Goal: Transaction & Acquisition: Register for event/course

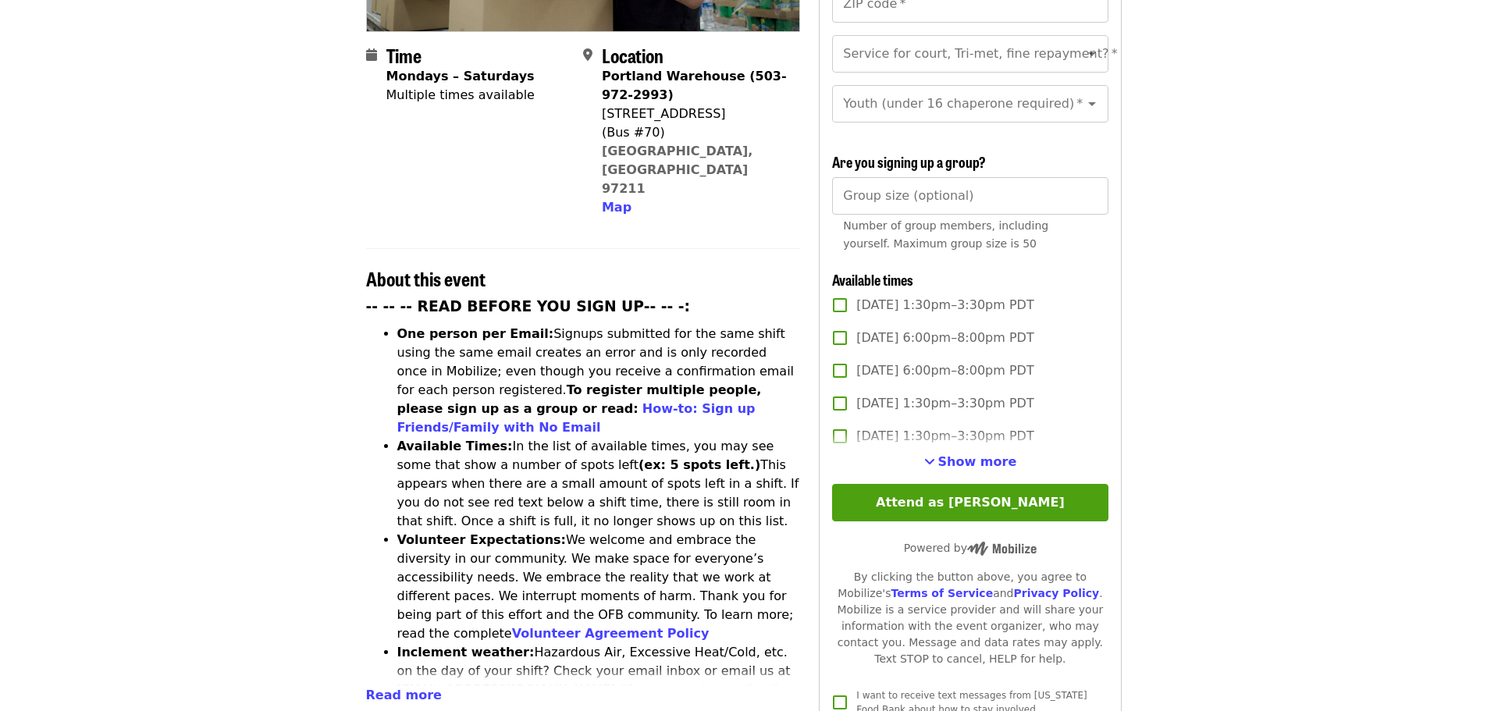
scroll to position [390, 0]
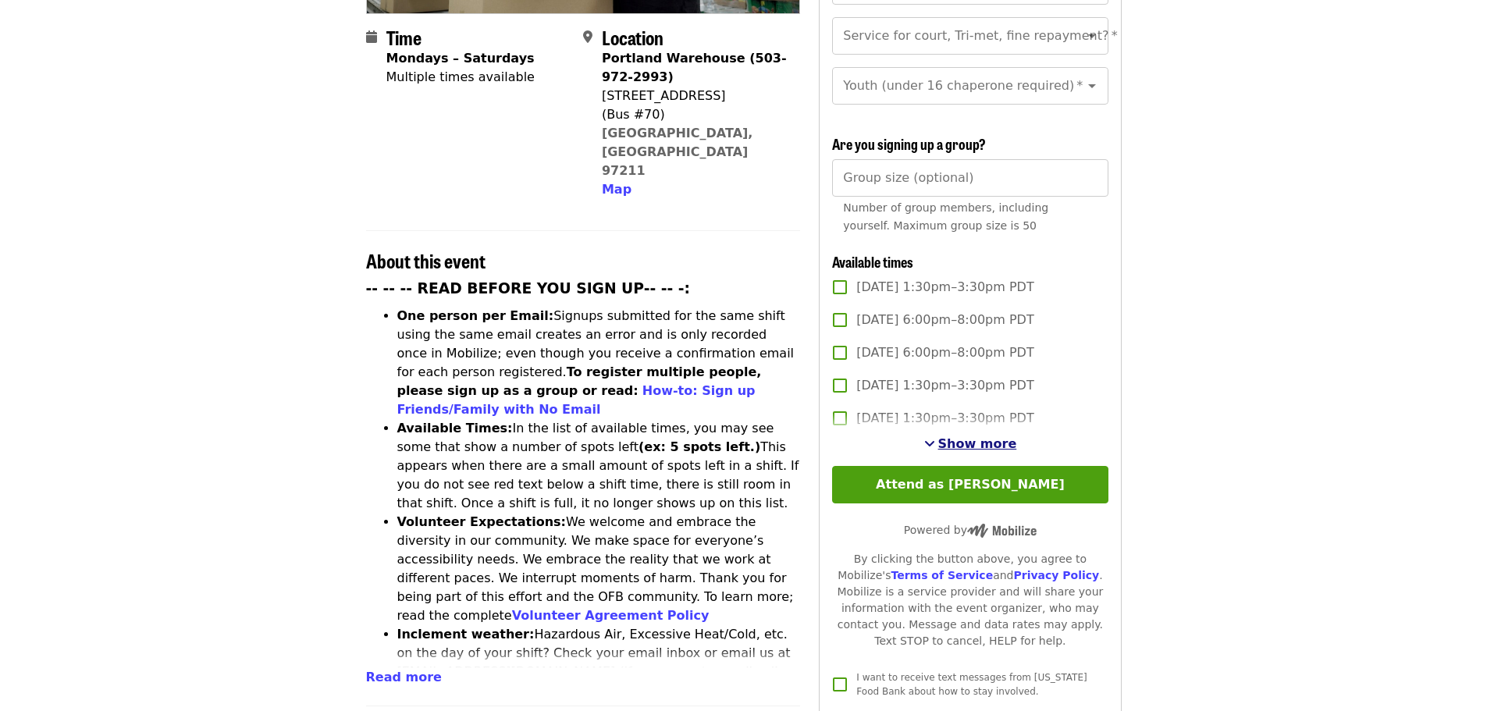
click at [955, 436] on span "Show more" at bounding box center [977, 443] width 79 height 15
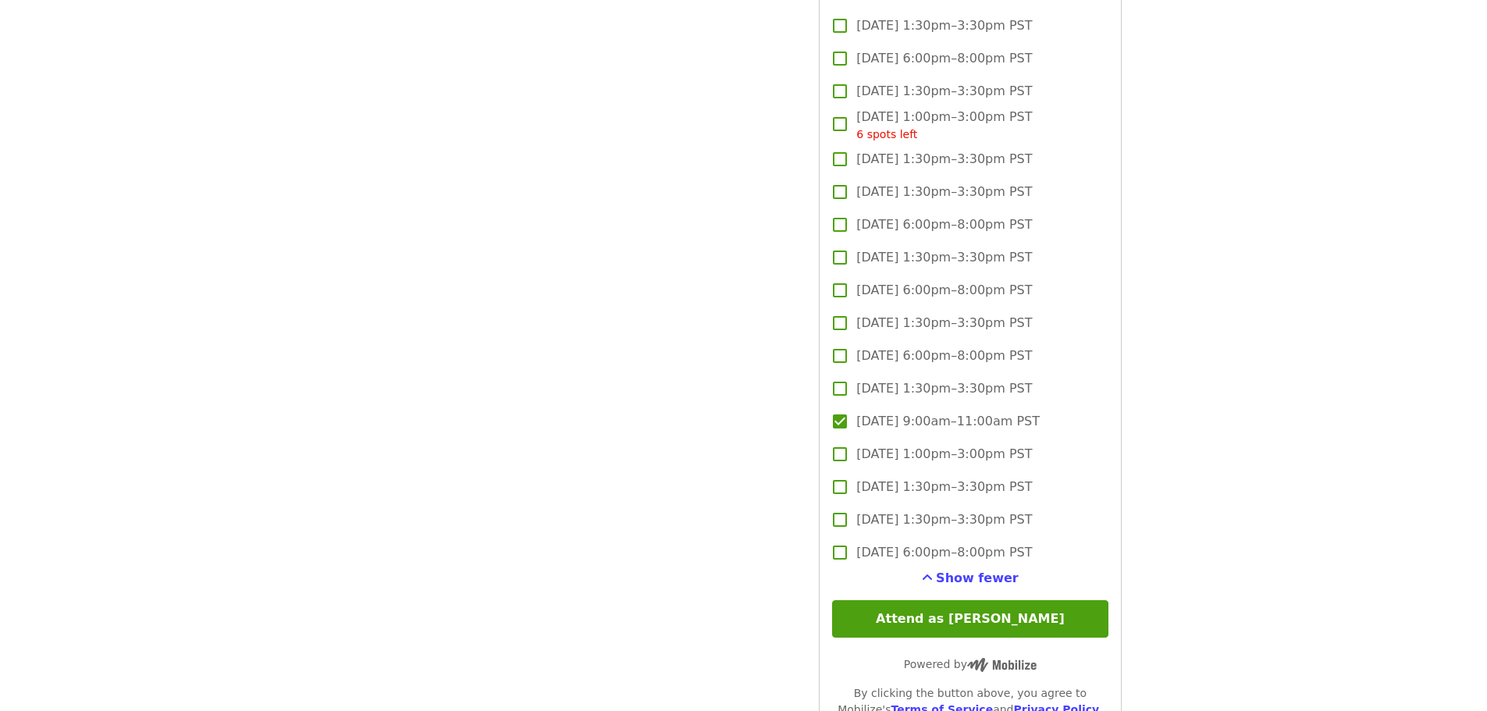
scroll to position [3433, 0]
click at [986, 607] on button "Attend as [PERSON_NAME]" at bounding box center [970, 618] width 276 height 37
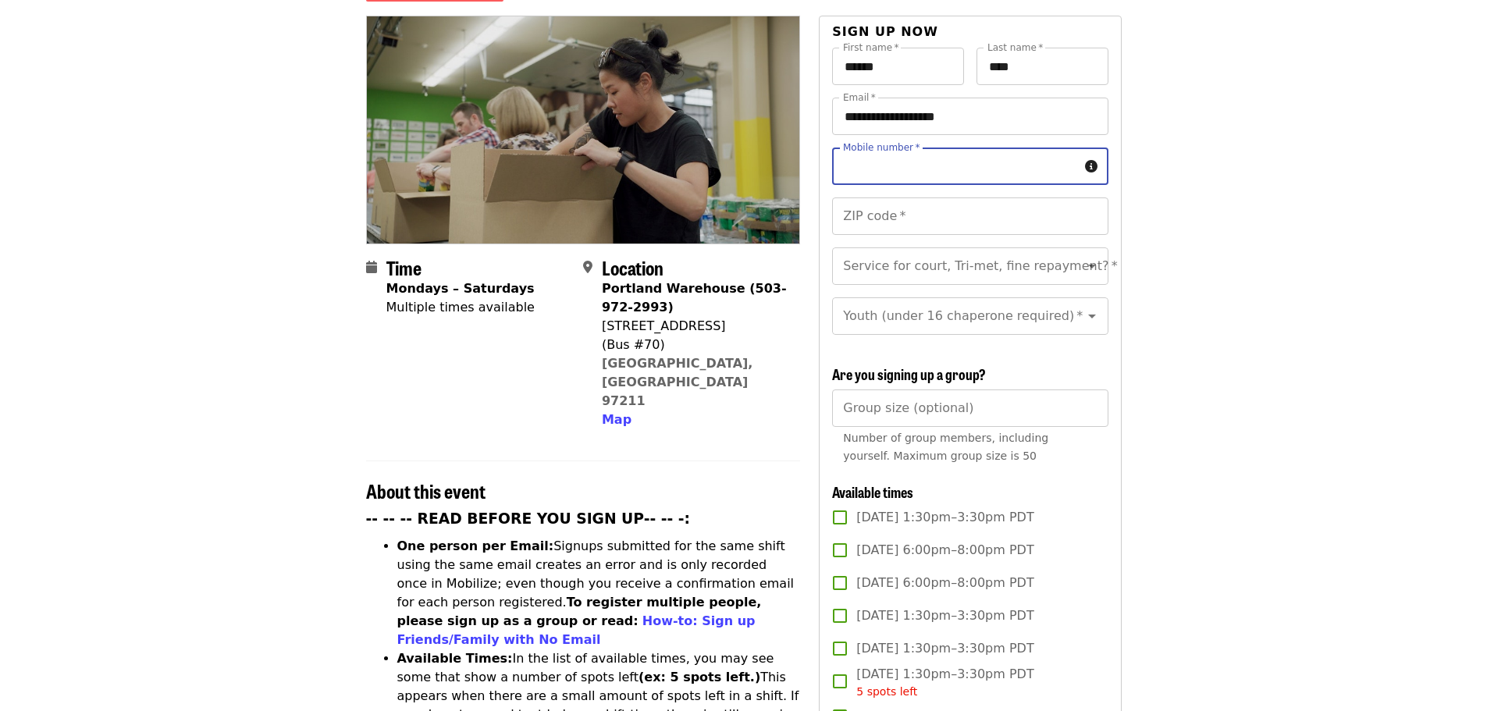
scroll to position [0, 0]
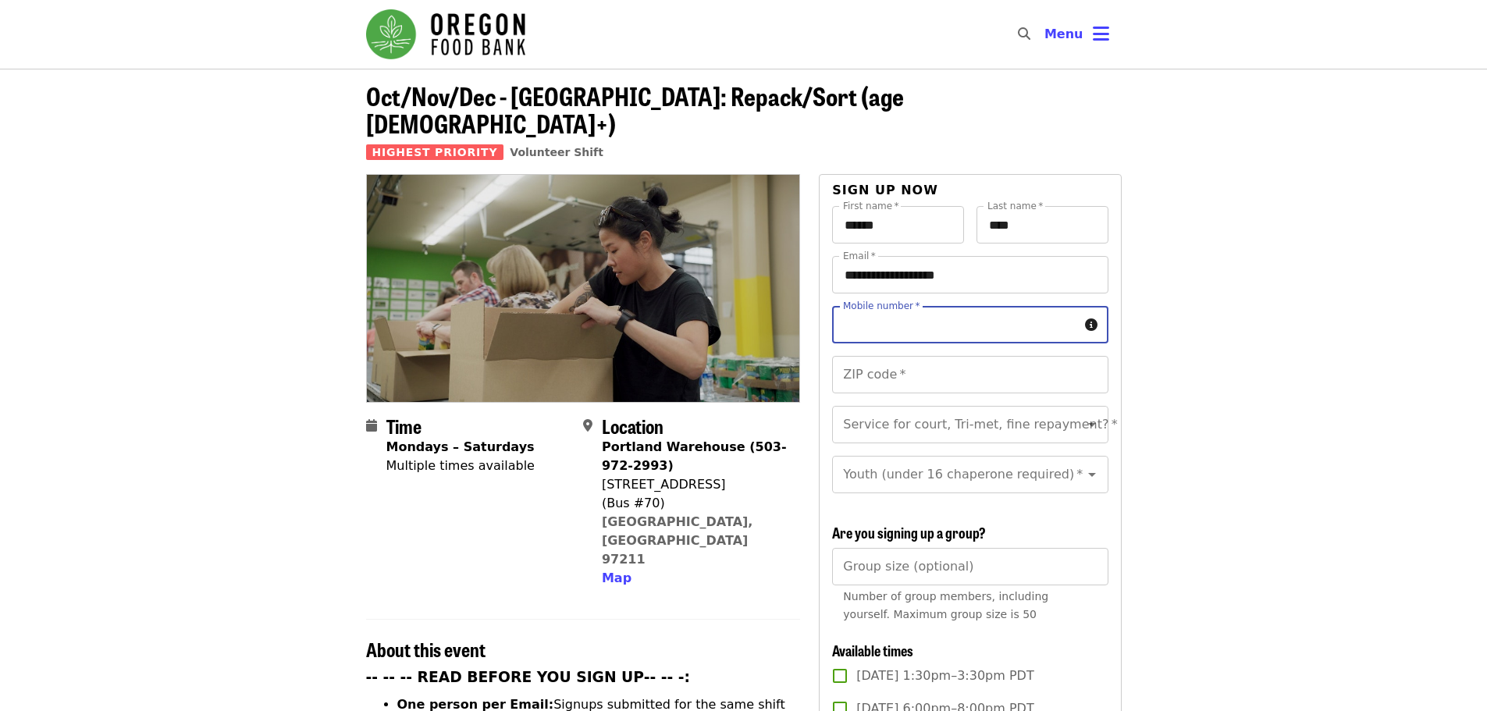
click at [945, 306] on input "Mobile number   *" at bounding box center [955, 324] width 246 height 37
type input "**********"
click at [931, 361] on input "ZIP code   *" at bounding box center [970, 374] width 276 height 37
type input "*****"
click at [1001, 410] on input "Service for court, Tri-met, fine repayment?   *" at bounding box center [951, 425] width 212 height 30
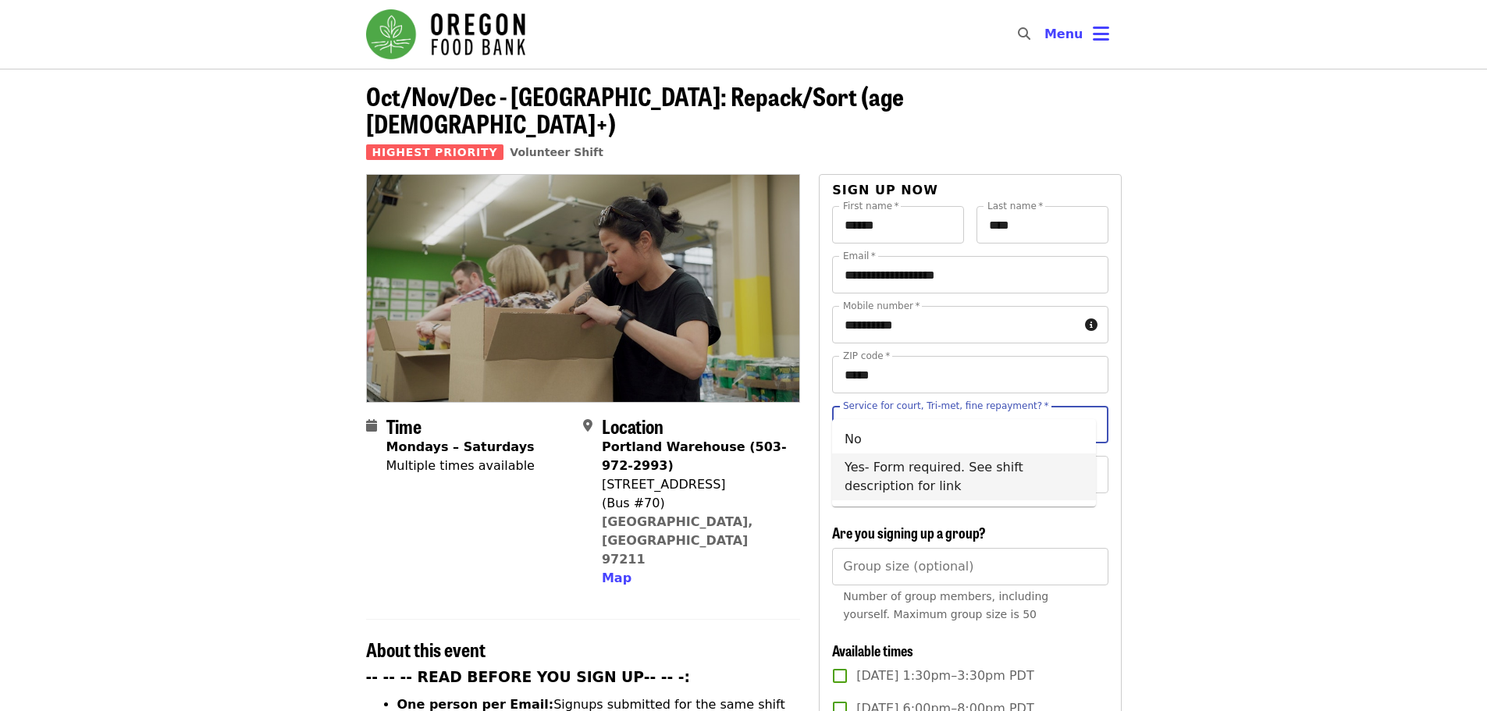
click at [963, 473] on li "Yes- Form required. See shift description for link" at bounding box center [964, 477] width 264 height 47
type input "**********"
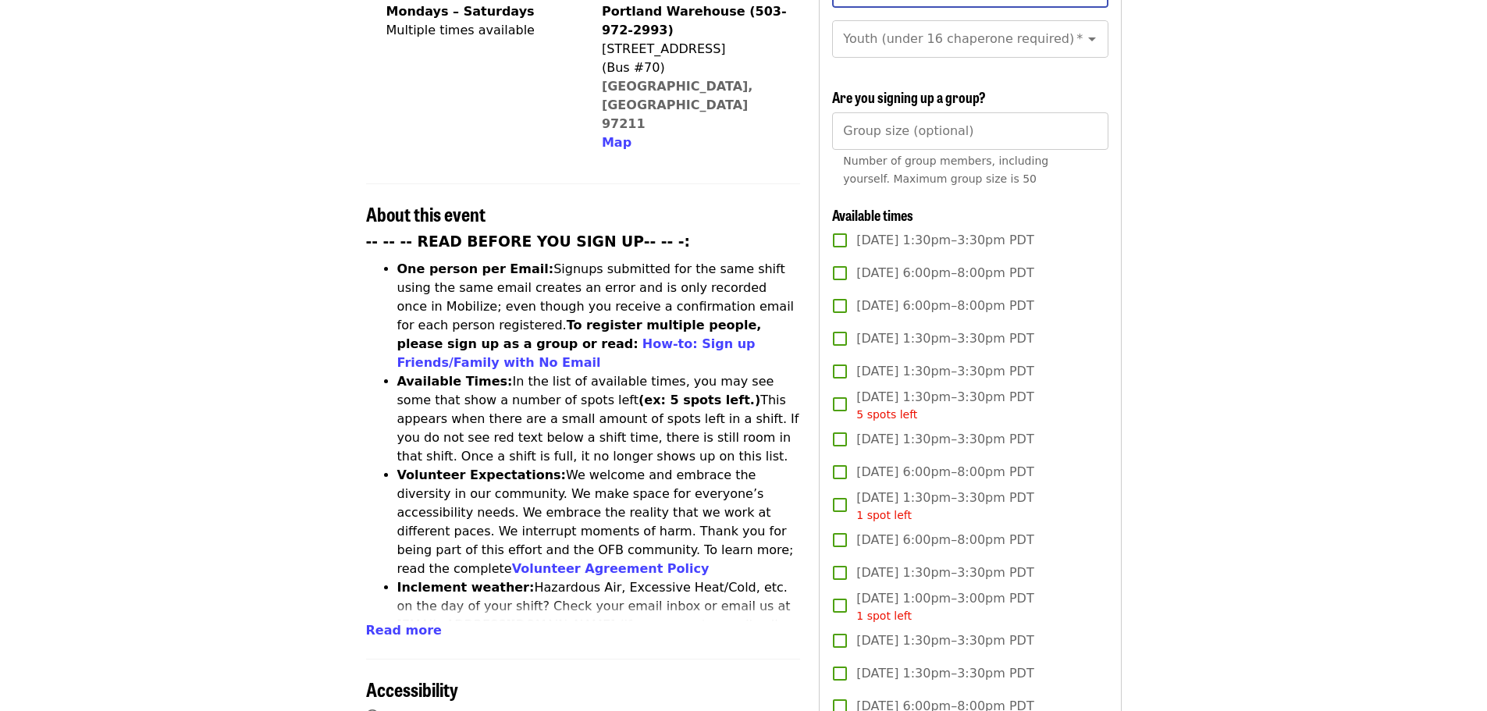
scroll to position [468, 0]
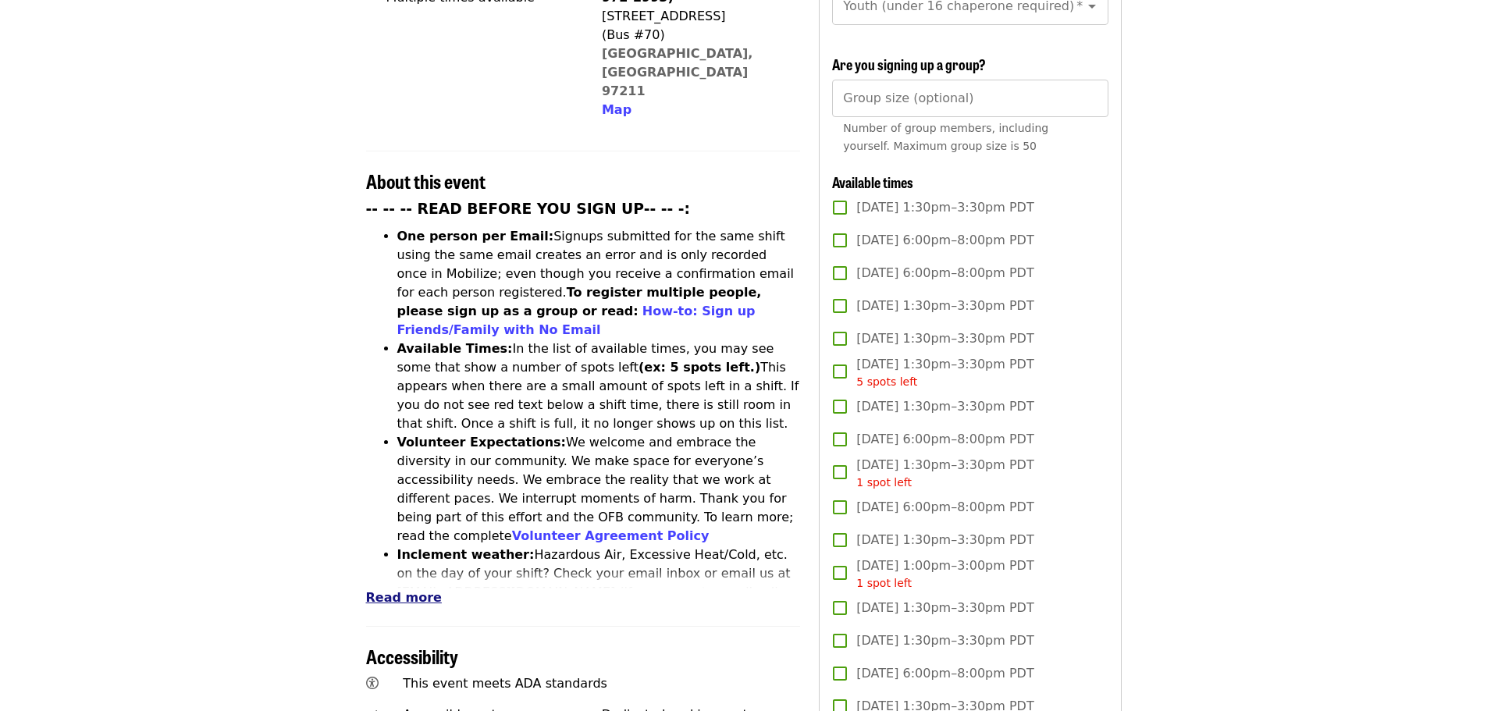
click at [407, 590] on span "Read more" at bounding box center [404, 597] width 76 height 15
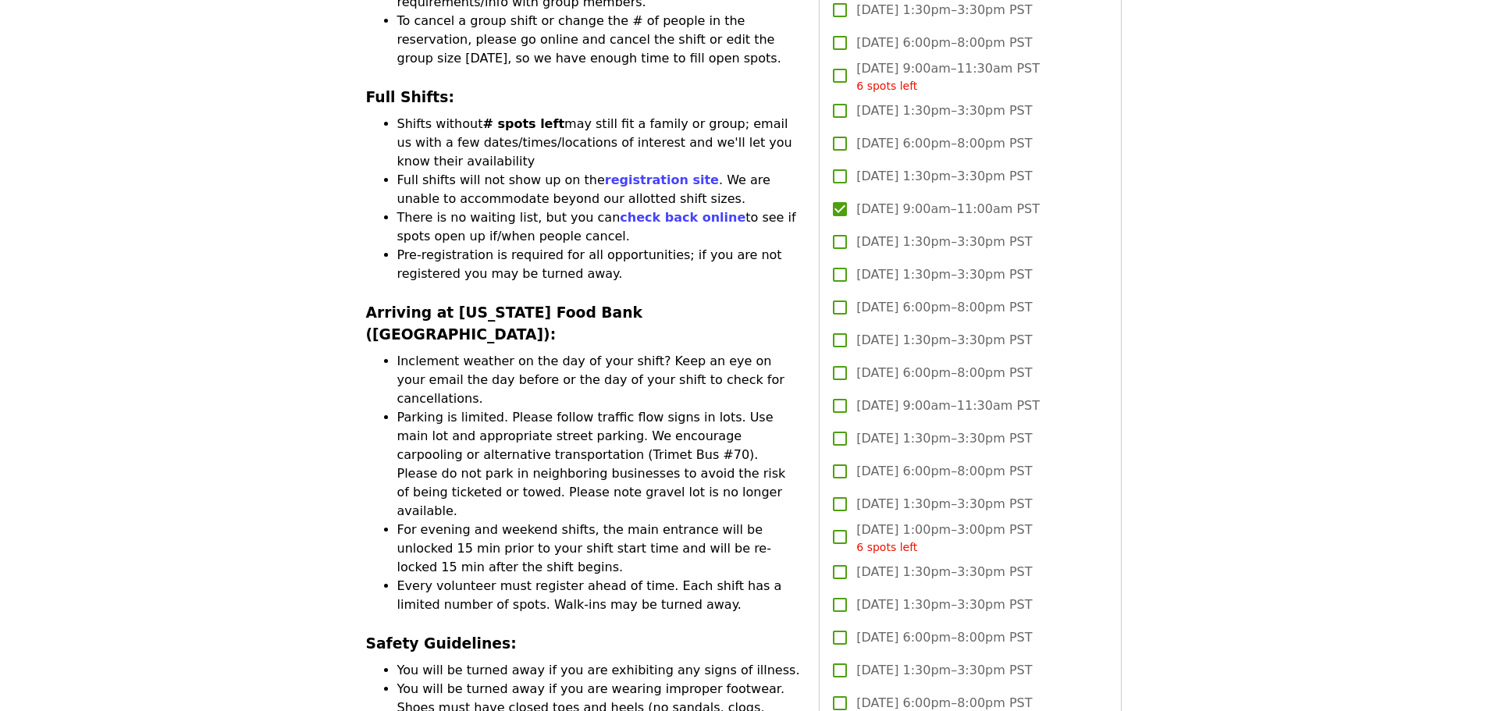
scroll to position [3435, 0]
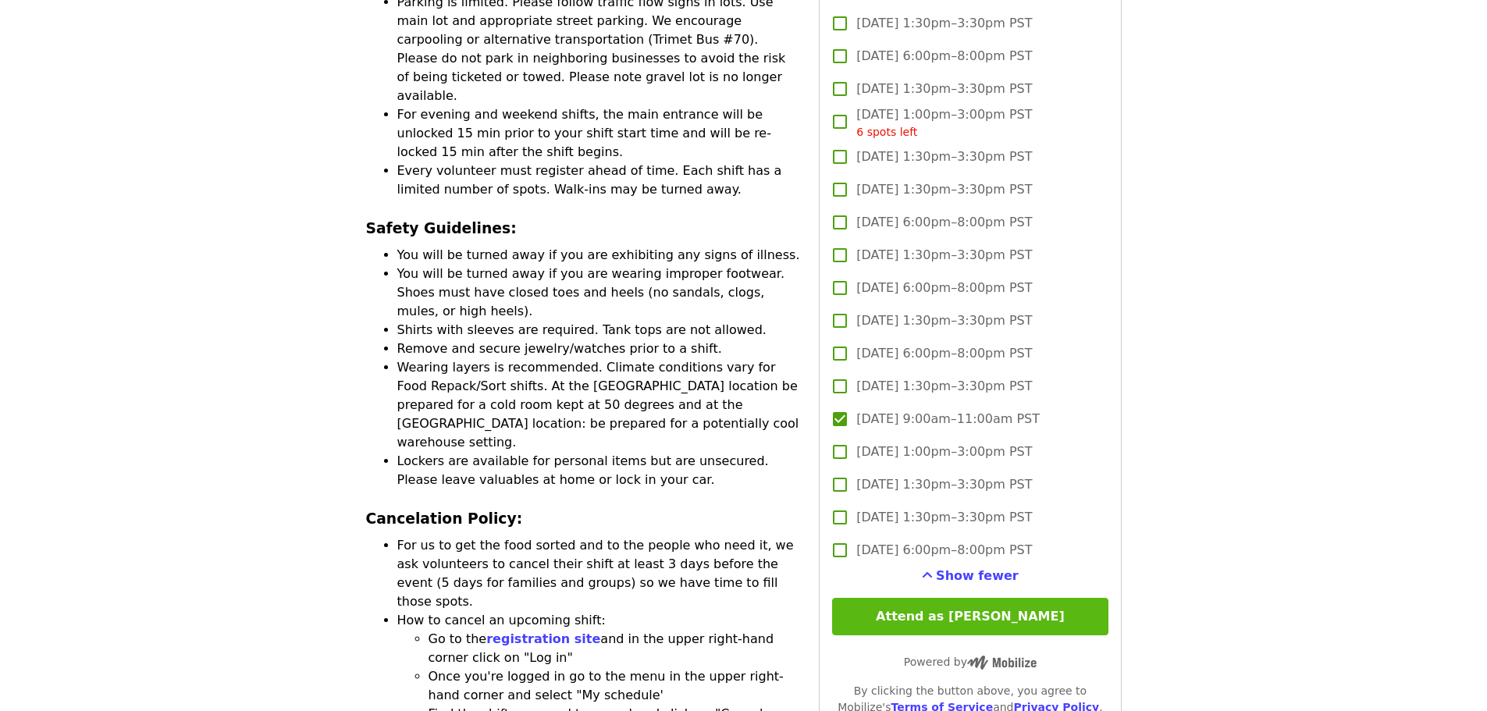
click at [995, 614] on button "Attend as [PERSON_NAME]" at bounding box center [970, 616] width 276 height 37
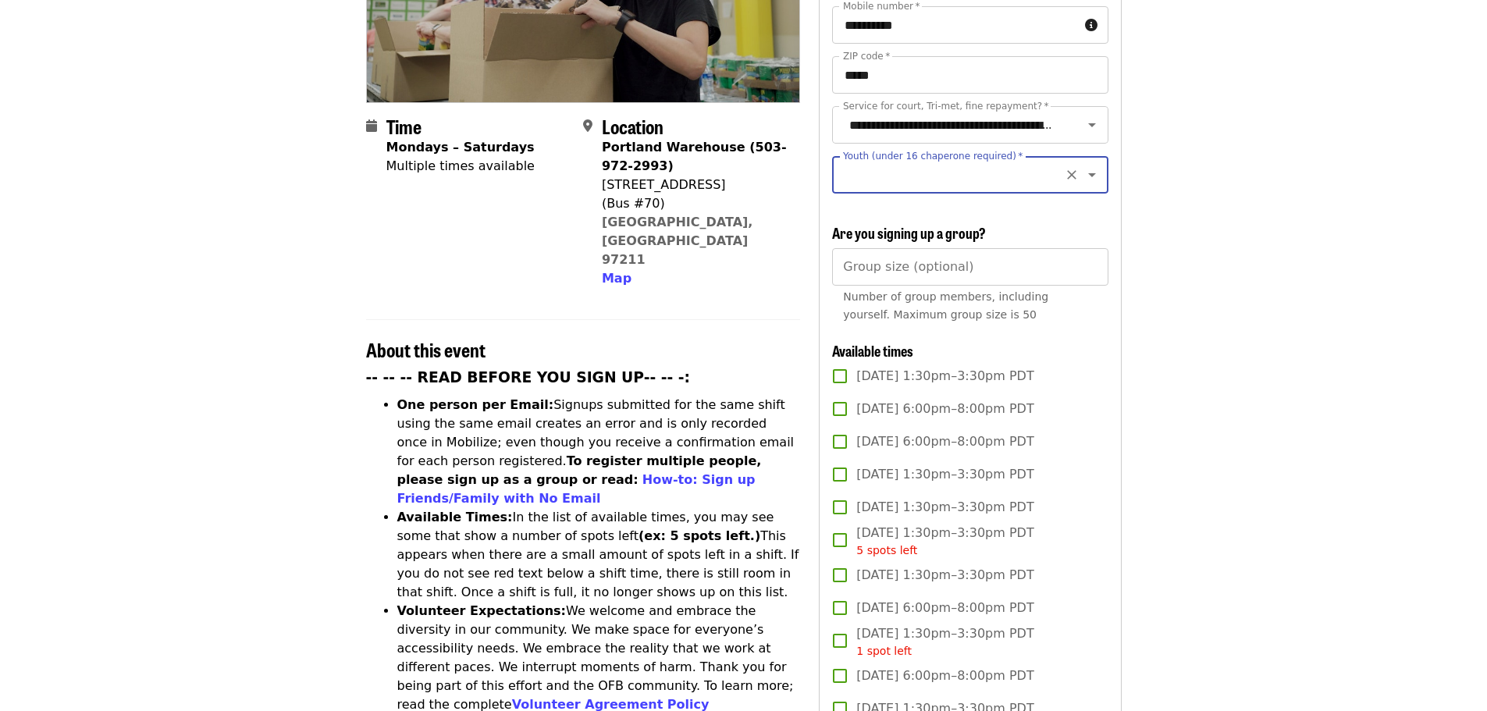
scroll to position [54, 0]
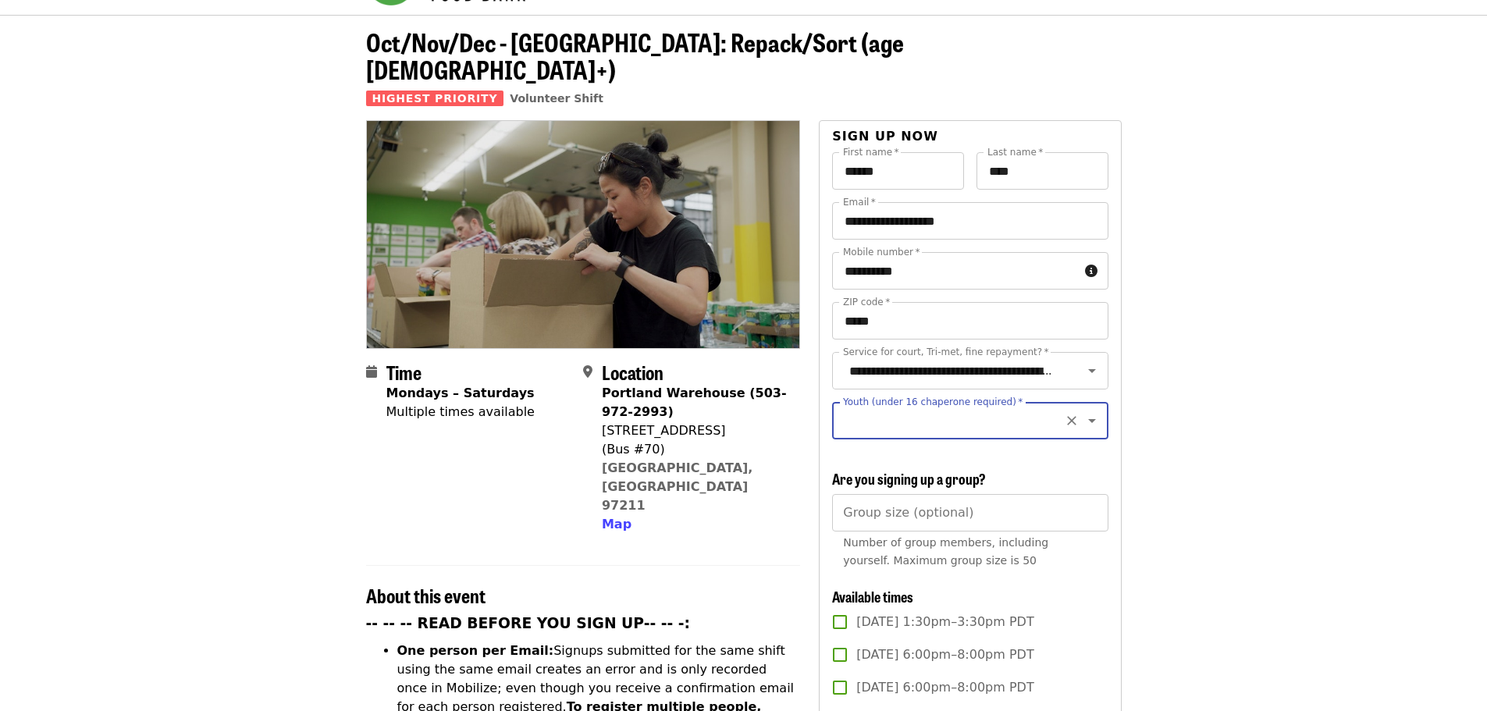
click at [975, 406] on input "Youth (under 16 chaperone required)   *" at bounding box center [951, 421] width 212 height 30
click at [859, 445] on li "16 and older" at bounding box center [964, 447] width 264 height 28
type input "**********"
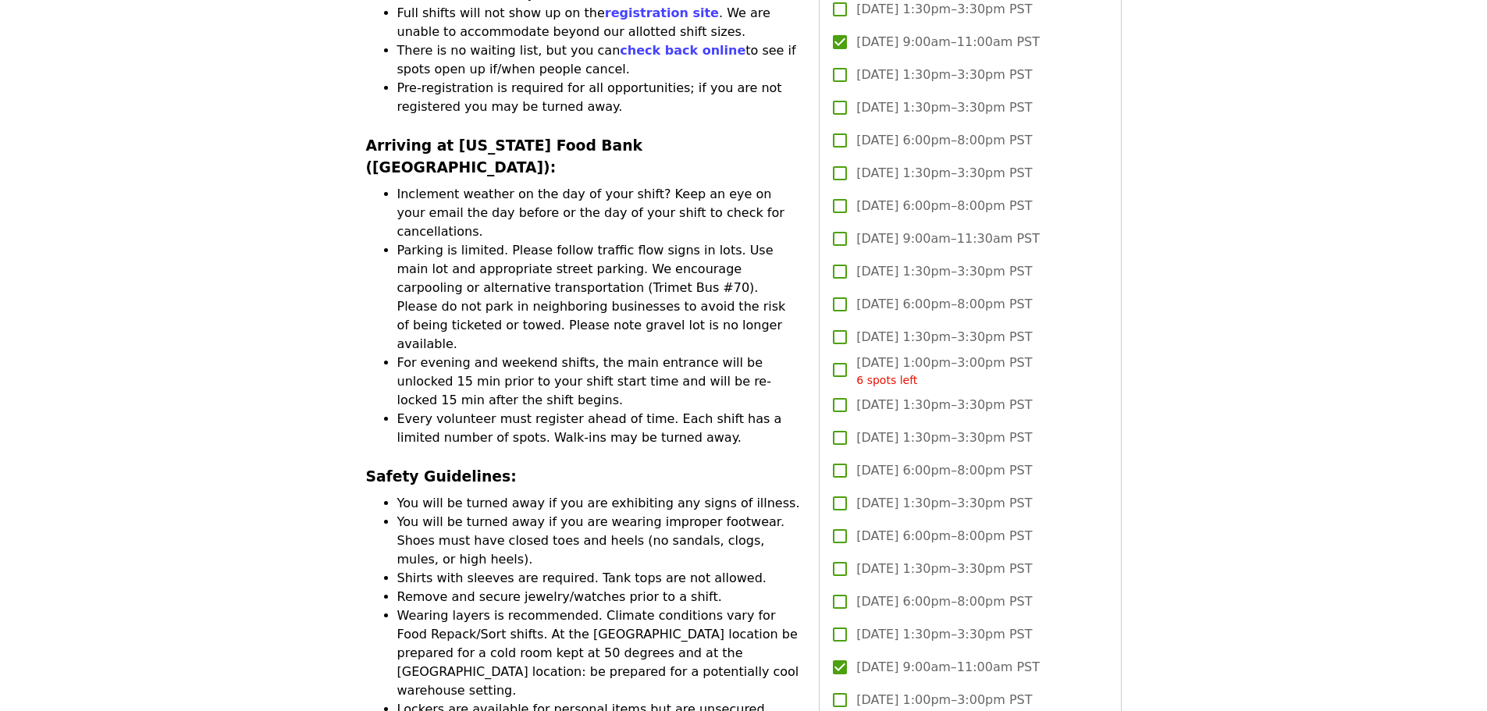
scroll to position [3489, 0]
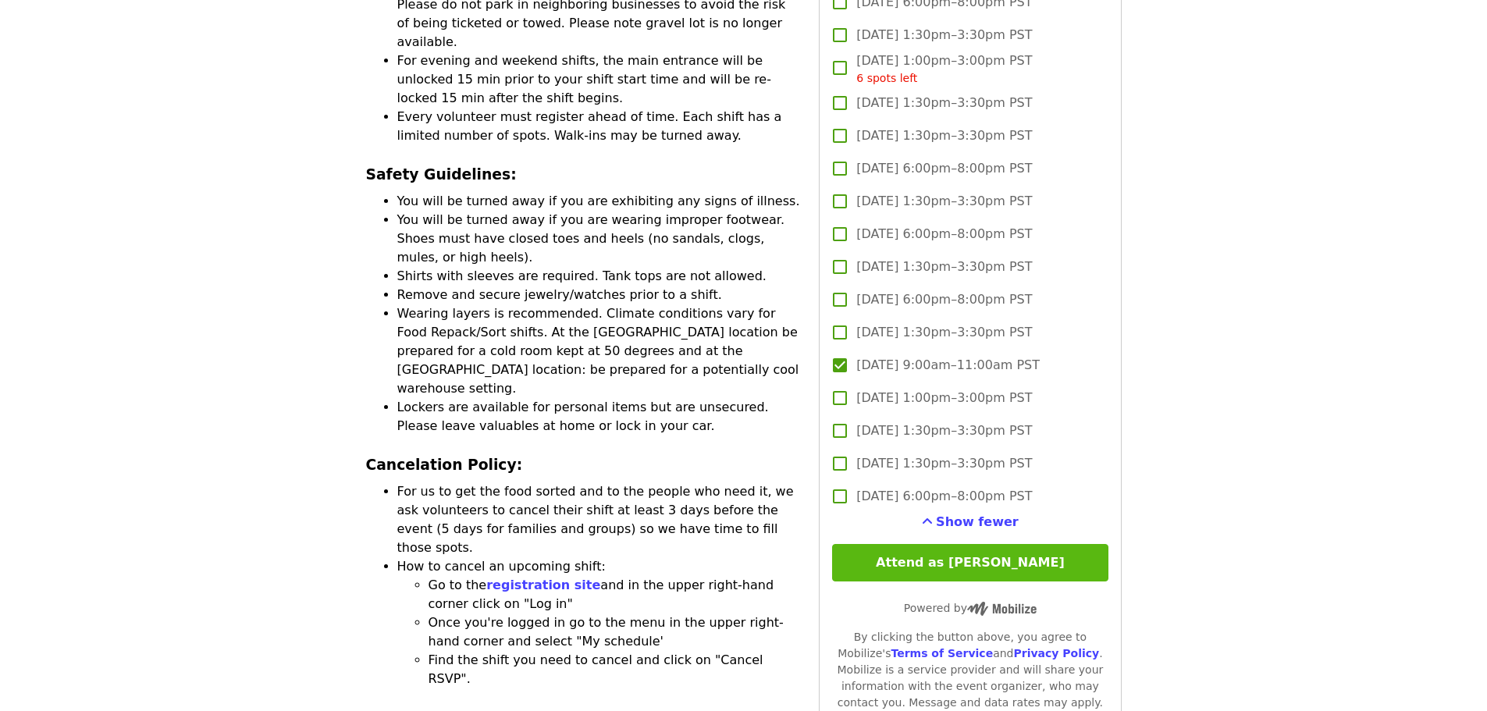
click at [995, 557] on button "Attend as [PERSON_NAME]" at bounding box center [970, 562] width 276 height 37
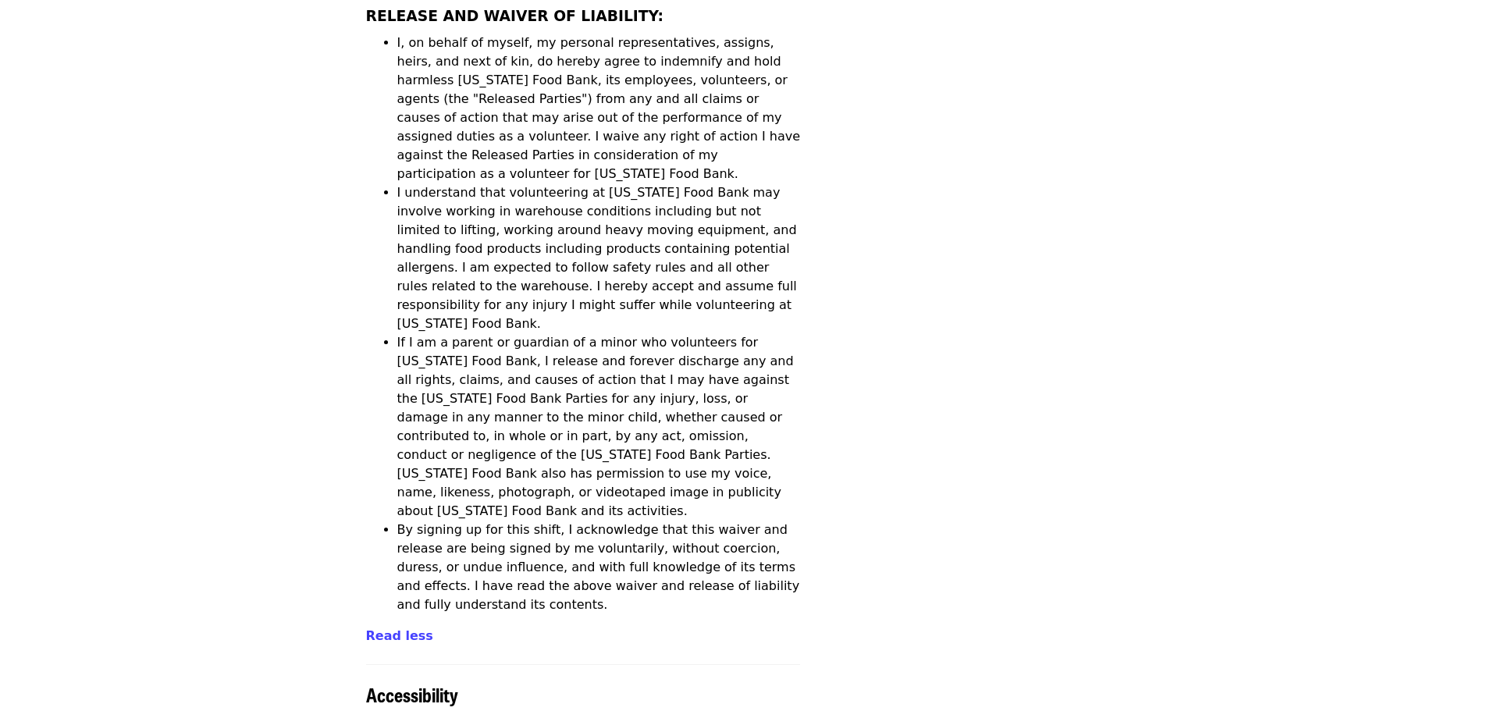
scroll to position [5496, 0]
